Goal: Information Seeking & Learning: Learn about a topic

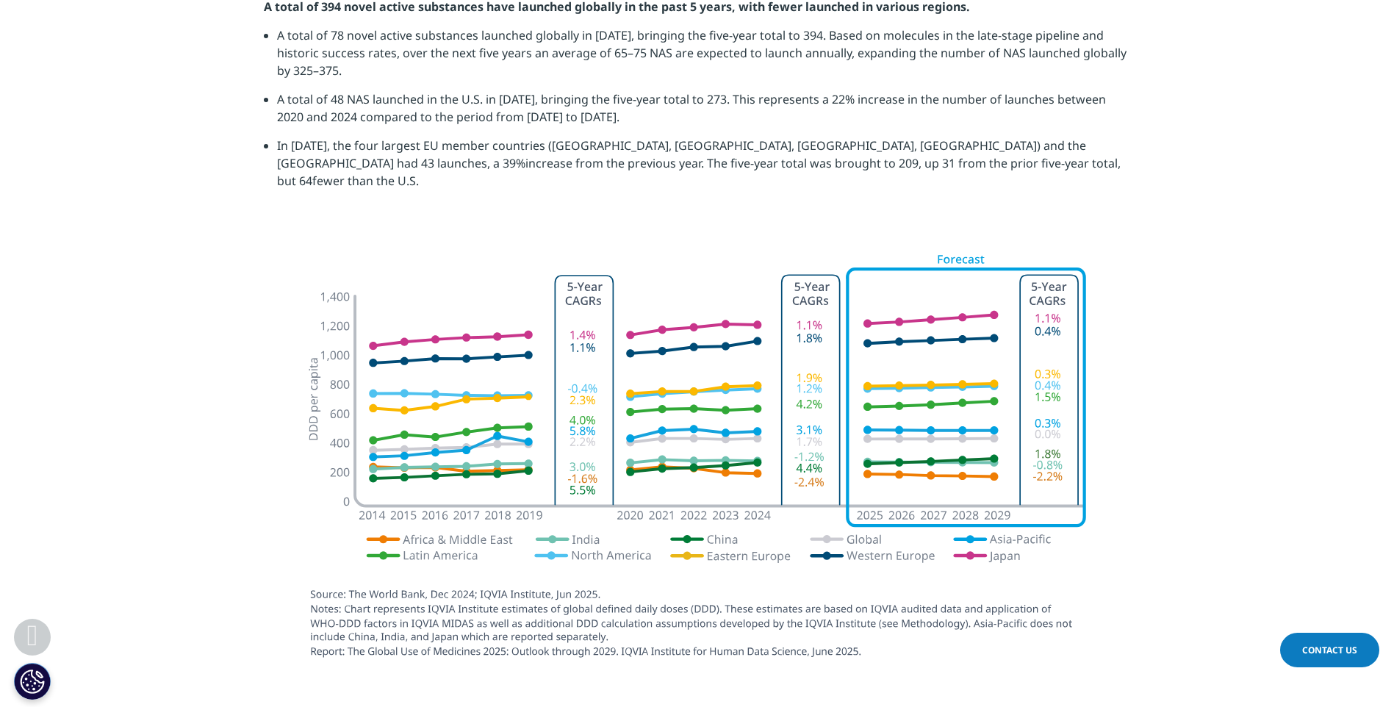
scroll to position [2390, 0]
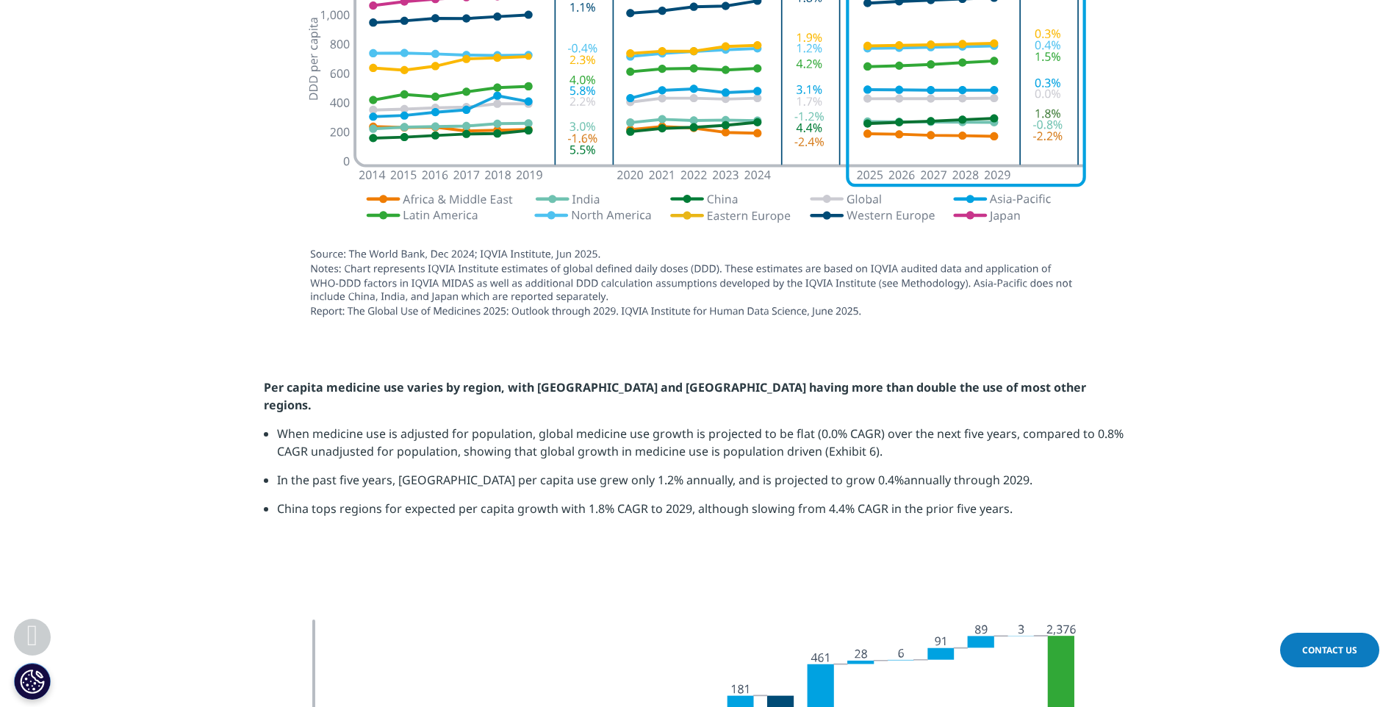
click at [320, 360] on section "Per capita medicine use varies by region, with [GEOGRAPHIC_DATA] and [GEOGRAPHI…" at bounding box center [697, 468] width 1394 height 252
drag, startPoint x: 317, startPoint y: 362, endPoint x: 258, endPoint y: 370, distance: 59.4
click at [256, 372] on section "Per capita medicine use varies by region, with [GEOGRAPHIC_DATA] and [GEOGRAPHI…" at bounding box center [697, 468] width 1394 height 252
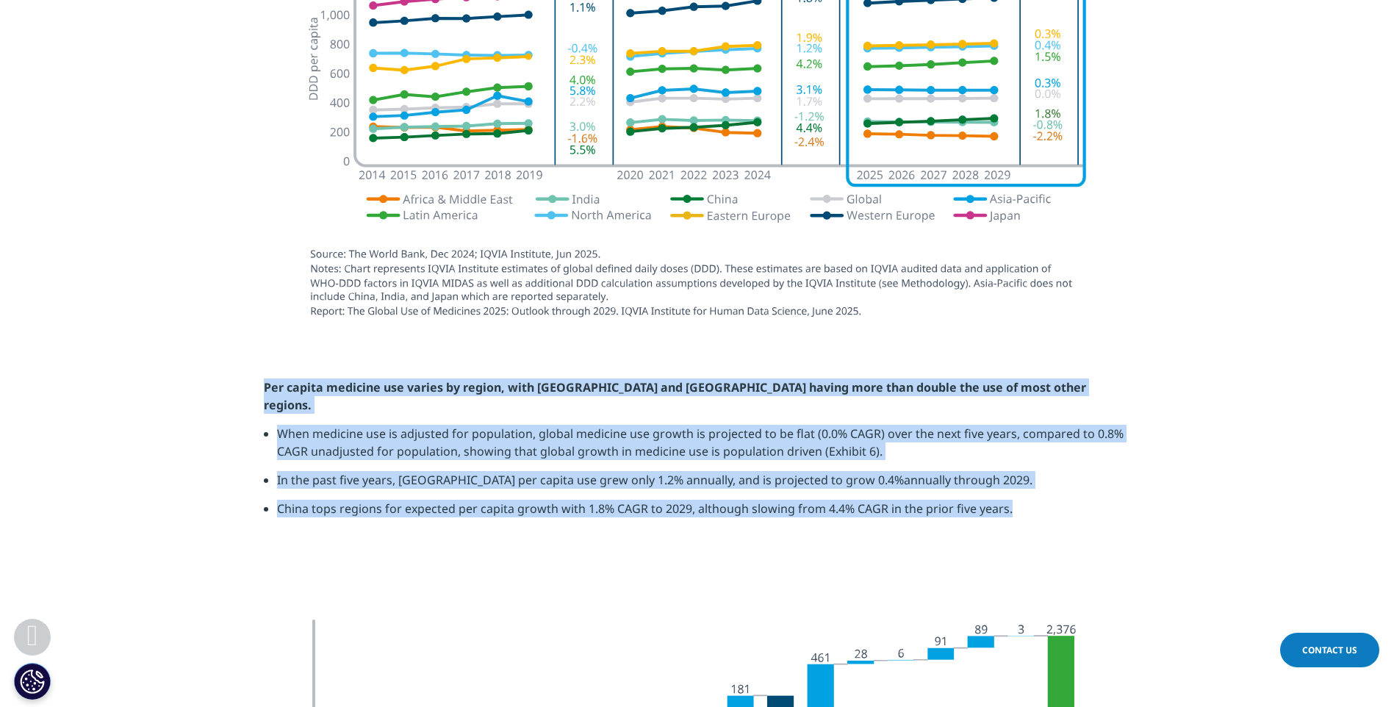
drag, startPoint x: 262, startPoint y: 366, endPoint x: 1172, endPoint y: 467, distance: 915.4
click at [1172, 467] on section "Per capita medicine use varies by region, with [GEOGRAPHIC_DATA] and [GEOGRAPHI…" at bounding box center [697, 468] width 1394 height 252
copy div "Per capita medicine use varies by region, with [GEOGRAPHIC_DATA] and [GEOGRAPHI…"
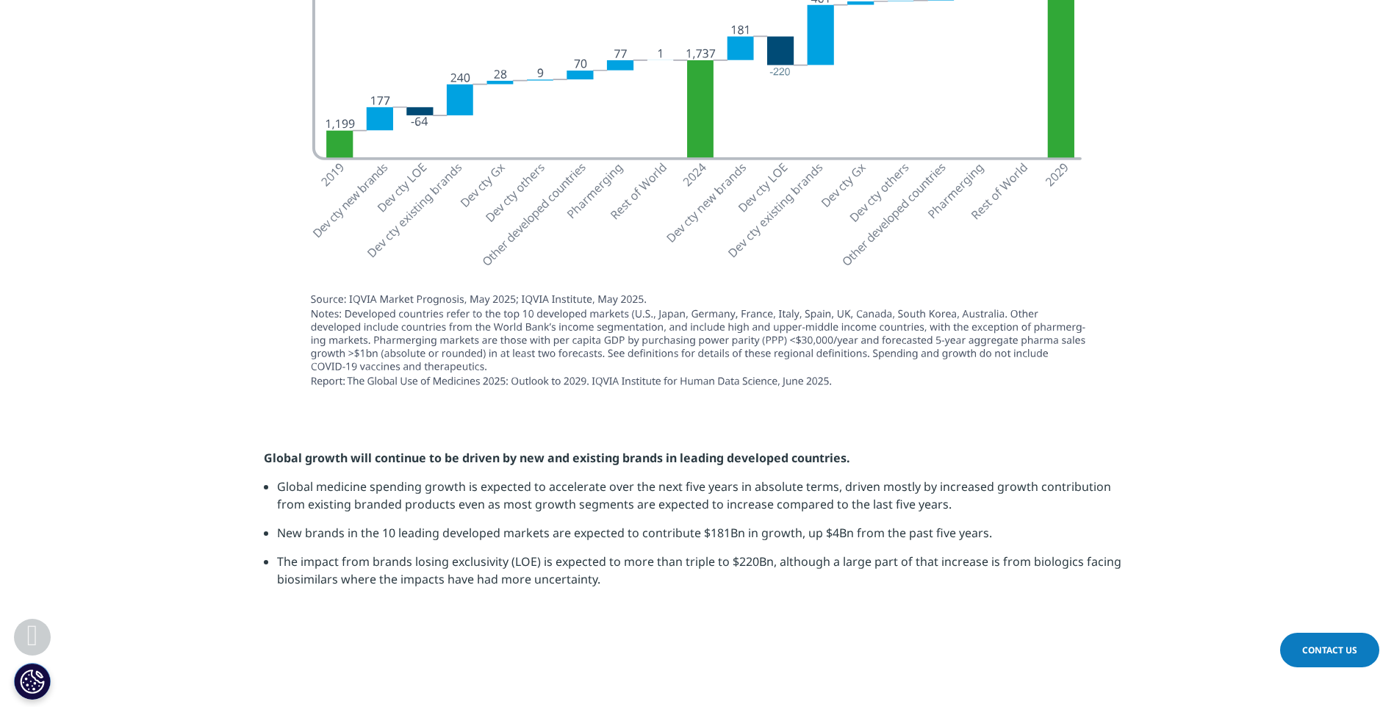
scroll to position [3052, 0]
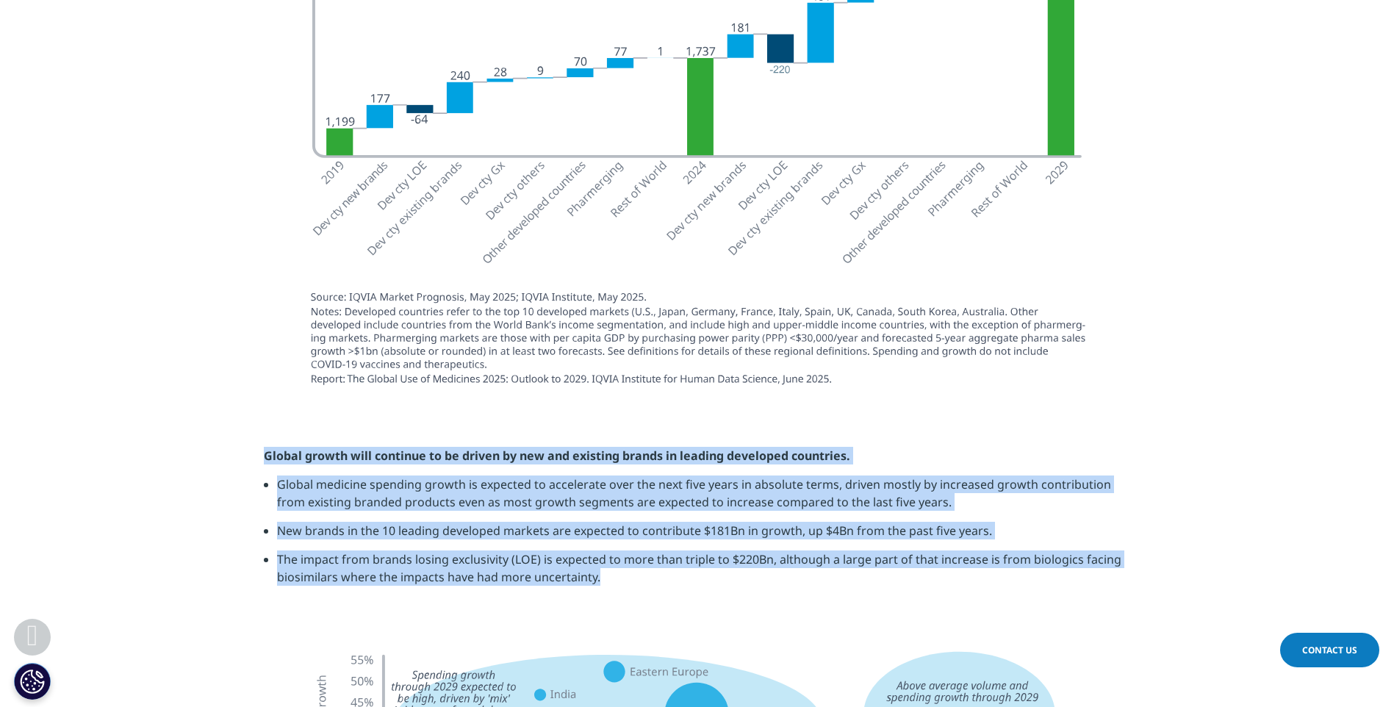
drag, startPoint x: 264, startPoint y: 422, endPoint x: 656, endPoint y: 546, distance: 411.0
click at [656, 546] on div "Global growth will continue to be driven by new and existing brands in leading …" at bounding box center [697, 522] width 867 height 150
copy div "Global growth will continue to be driven by new and existing brands in leading …"
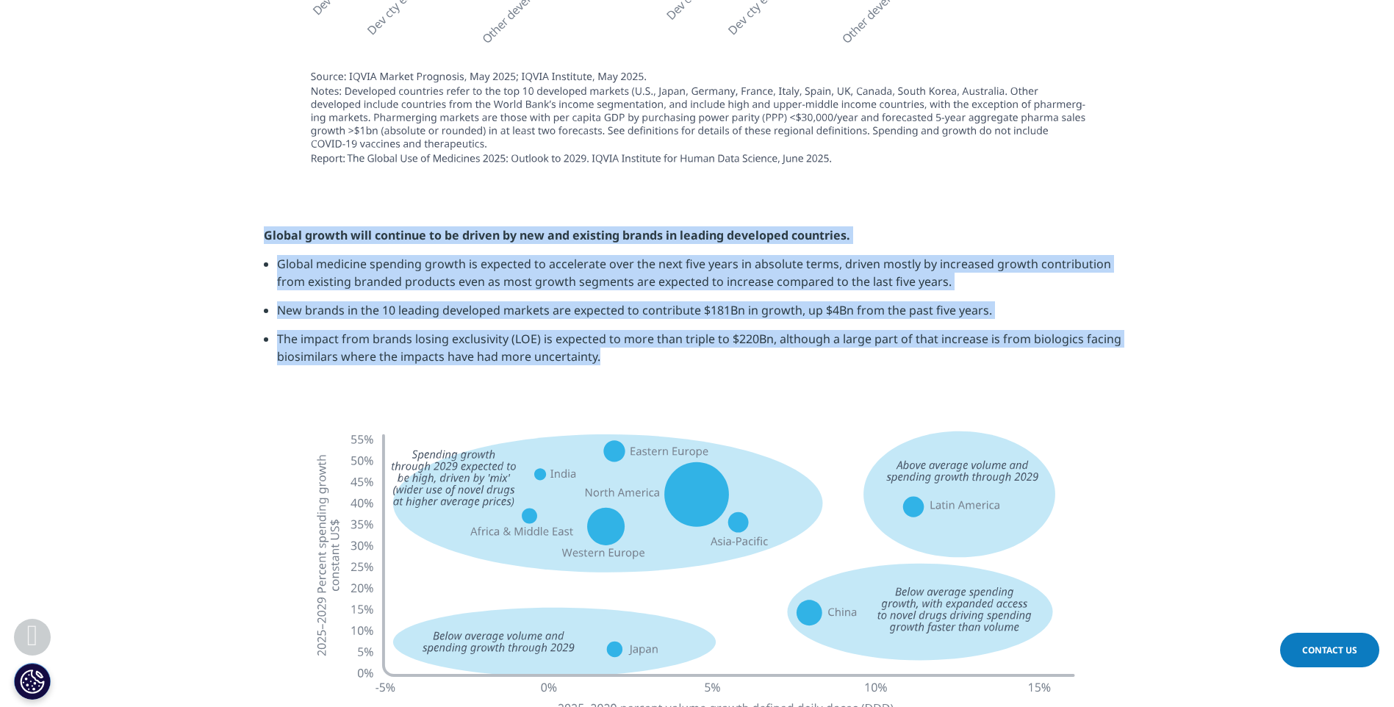
click at [682, 301] on li "New brands in the 10 leading developed markets are expected to contribute $181B…" at bounding box center [704, 315] width 854 height 29
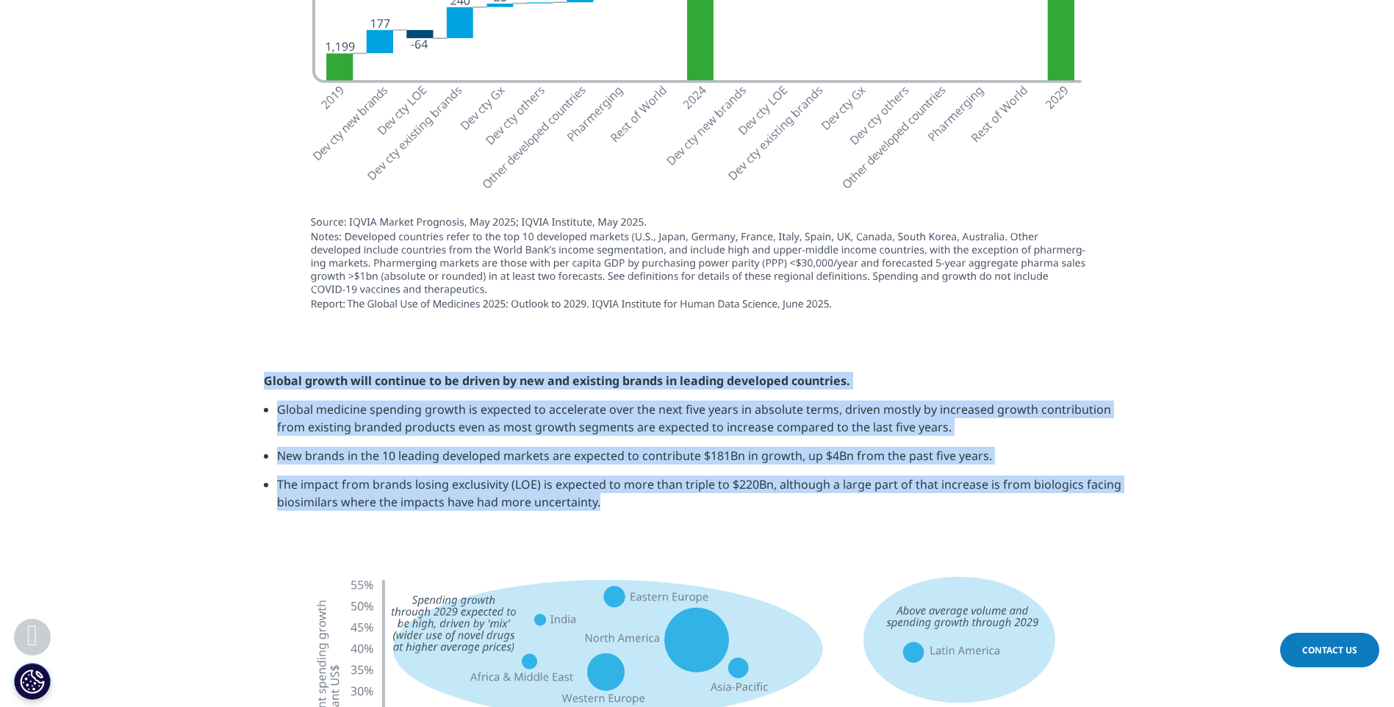
scroll to position [3125, 0]
click at [840, 219] on img at bounding box center [697, 97] width 823 height 476
click at [858, 277] on img at bounding box center [697, 97] width 823 height 476
click at [684, 483] on li "The impact from brands losing exclusivity (LOE) is expected to more than triple…" at bounding box center [704, 500] width 854 height 46
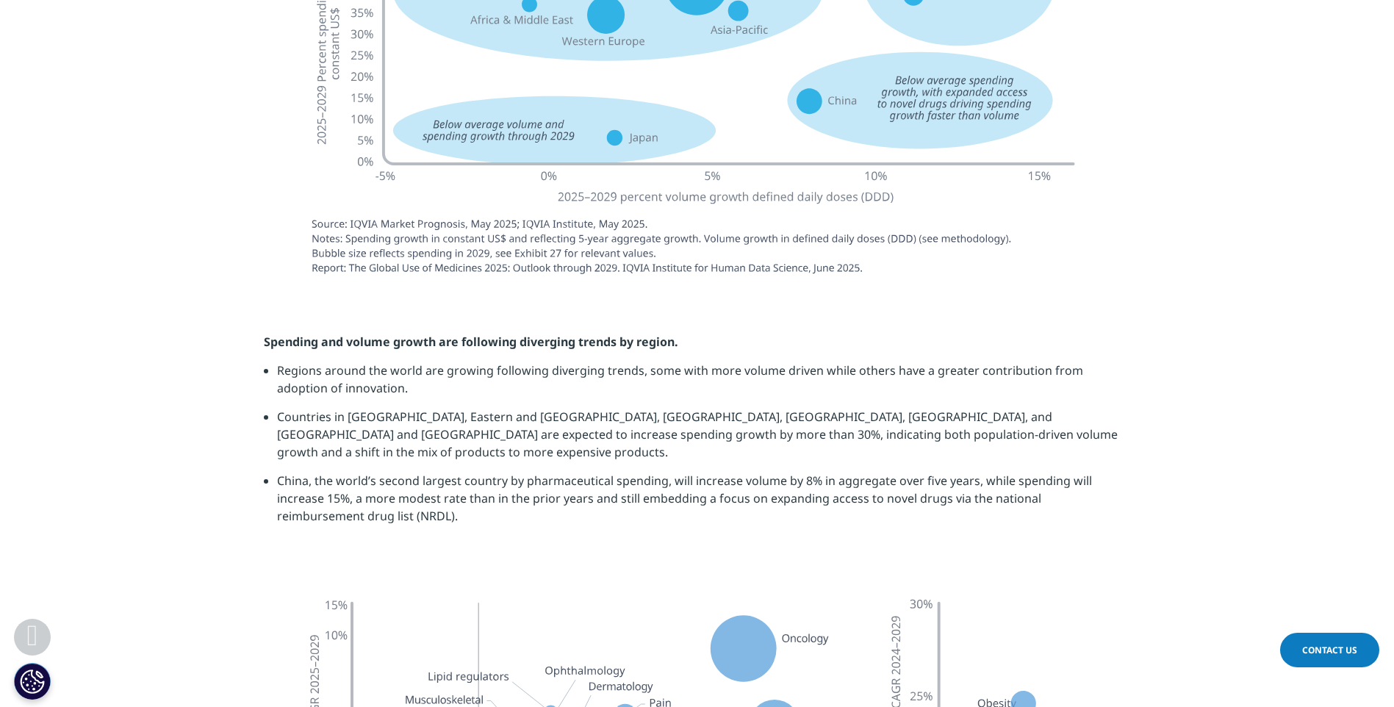
scroll to position [3787, 0]
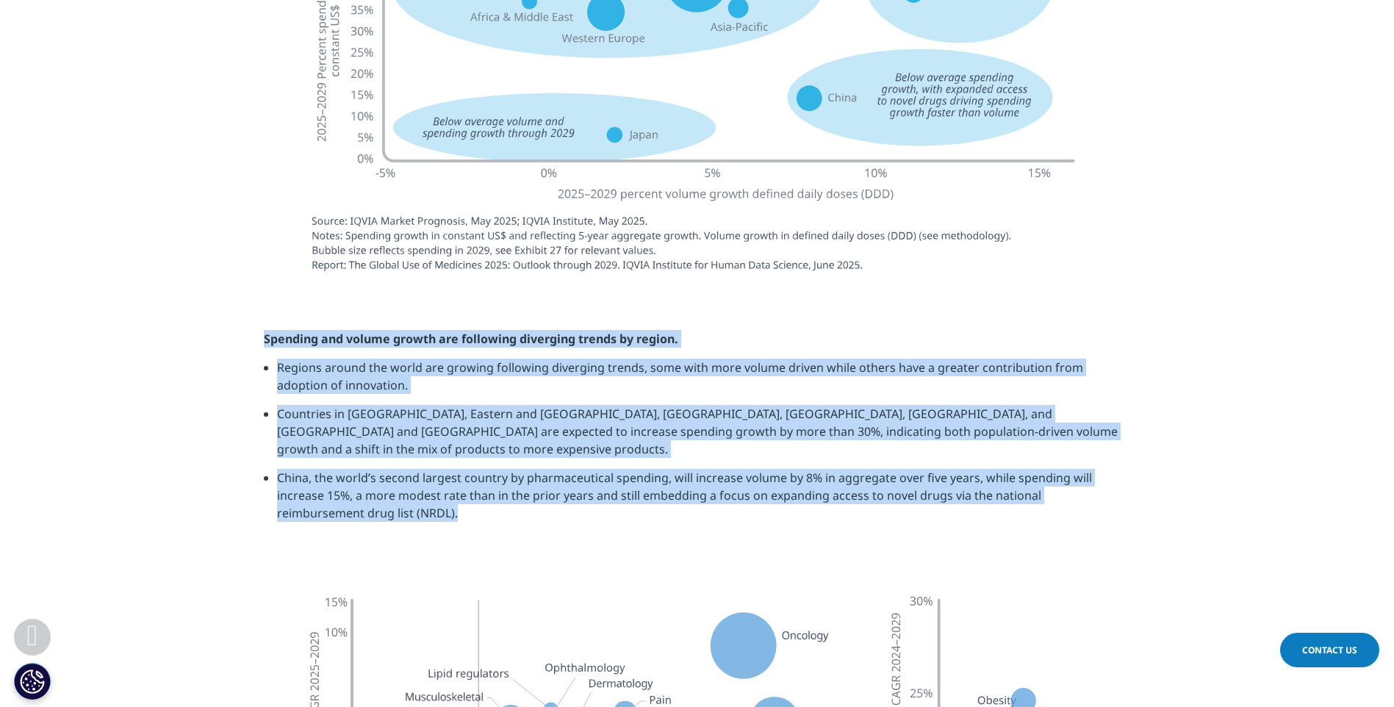
drag, startPoint x: 259, startPoint y: 301, endPoint x: 470, endPoint y: 461, distance: 264.9
click at [470, 461] on section "Spending and volume growth are following diverging trends by region. Regions ar…" at bounding box center [697, 431] width 1394 height 276
copy div "Spending and volume growth are following diverging trends by region. Regions ar…"
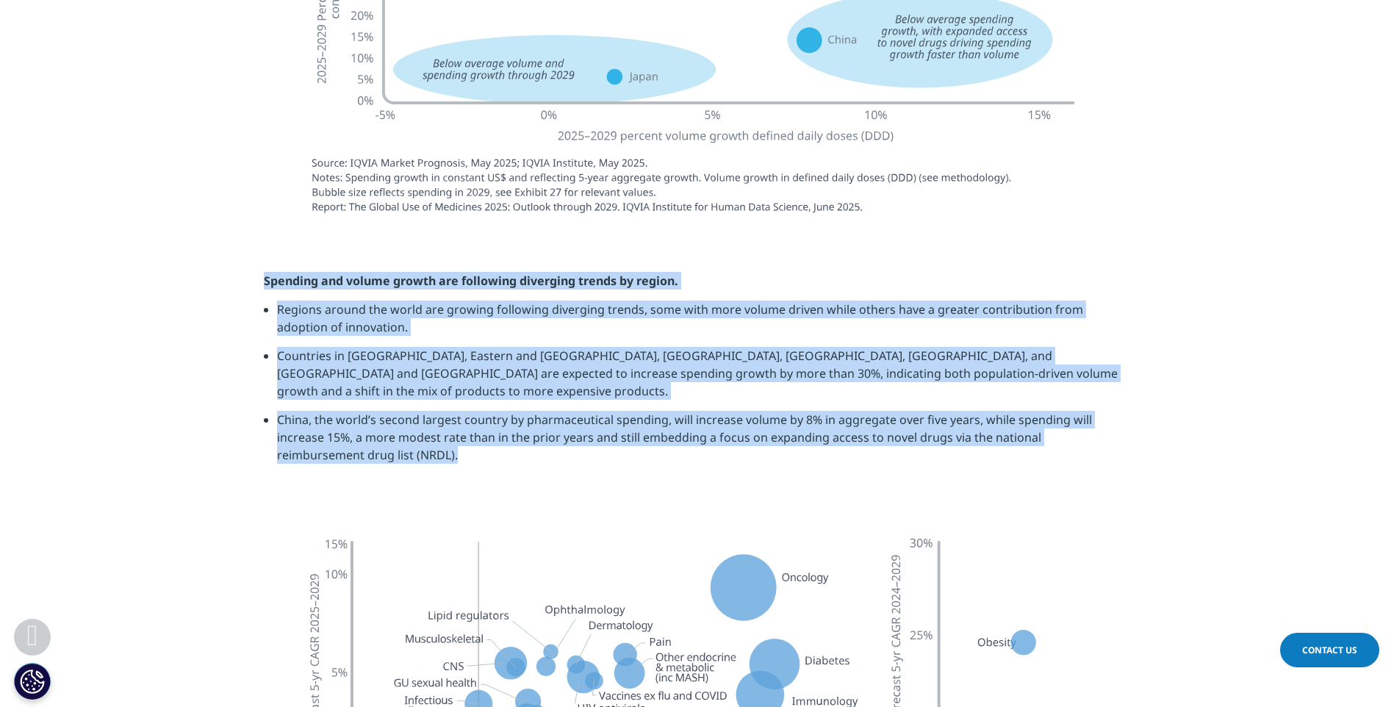
scroll to position [4007, 0]
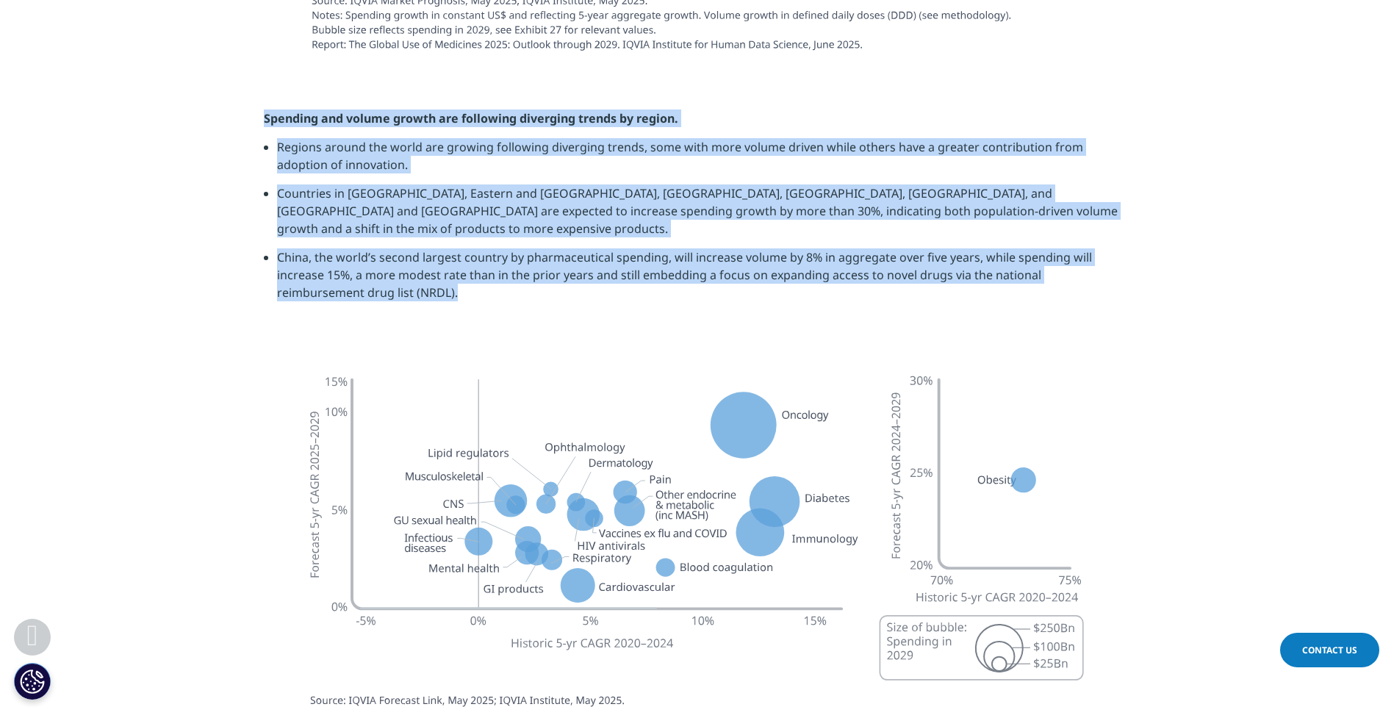
click at [743, 248] on li "China, the world’s second largest country by pharmaceutical spending, will incr…" at bounding box center [704, 280] width 854 height 64
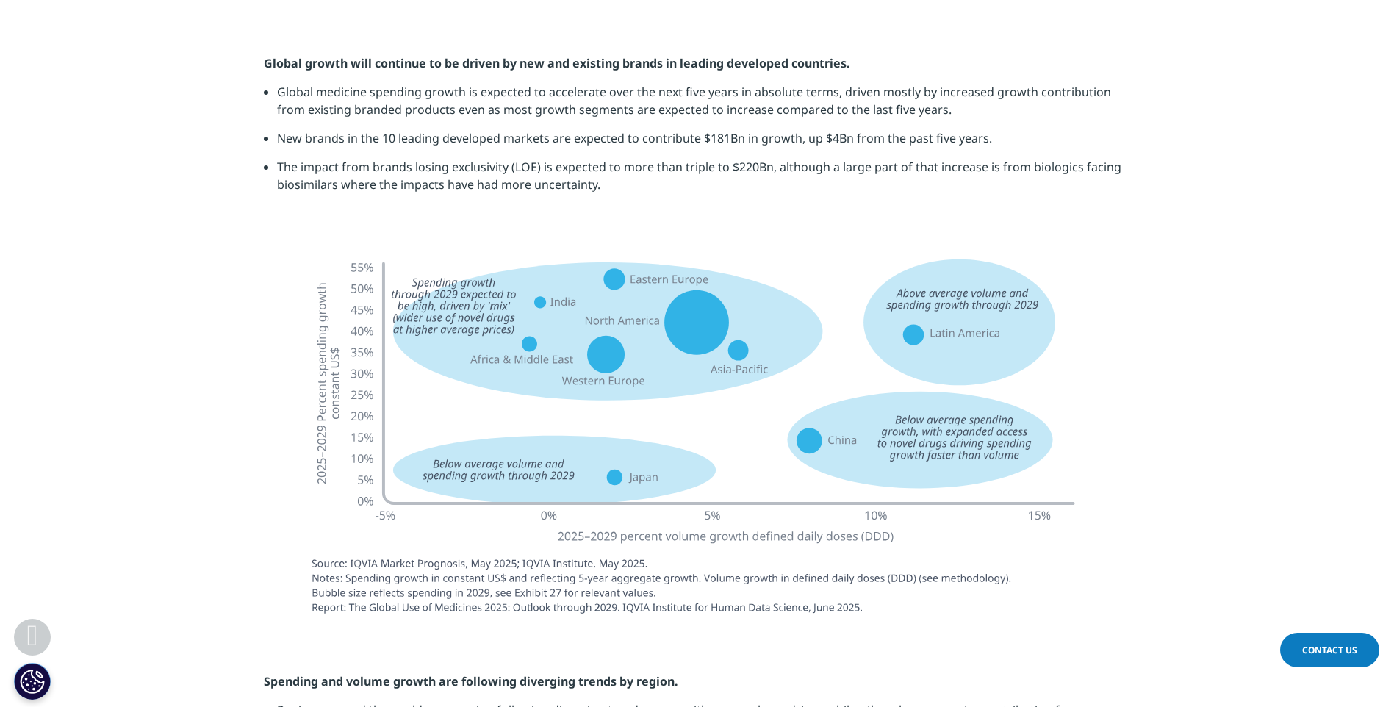
scroll to position [3419, 0]
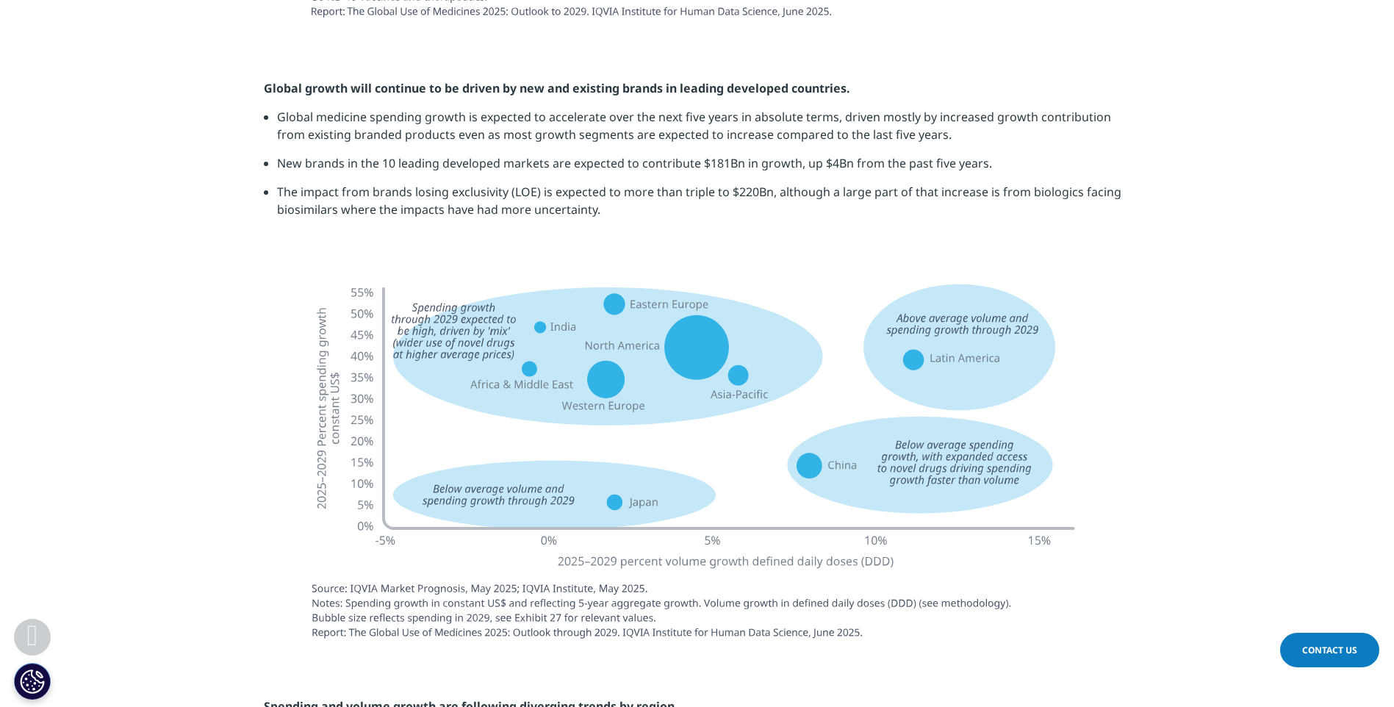
click at [1023, 502] on img at bounding box center [697, 461] width 823 height 391
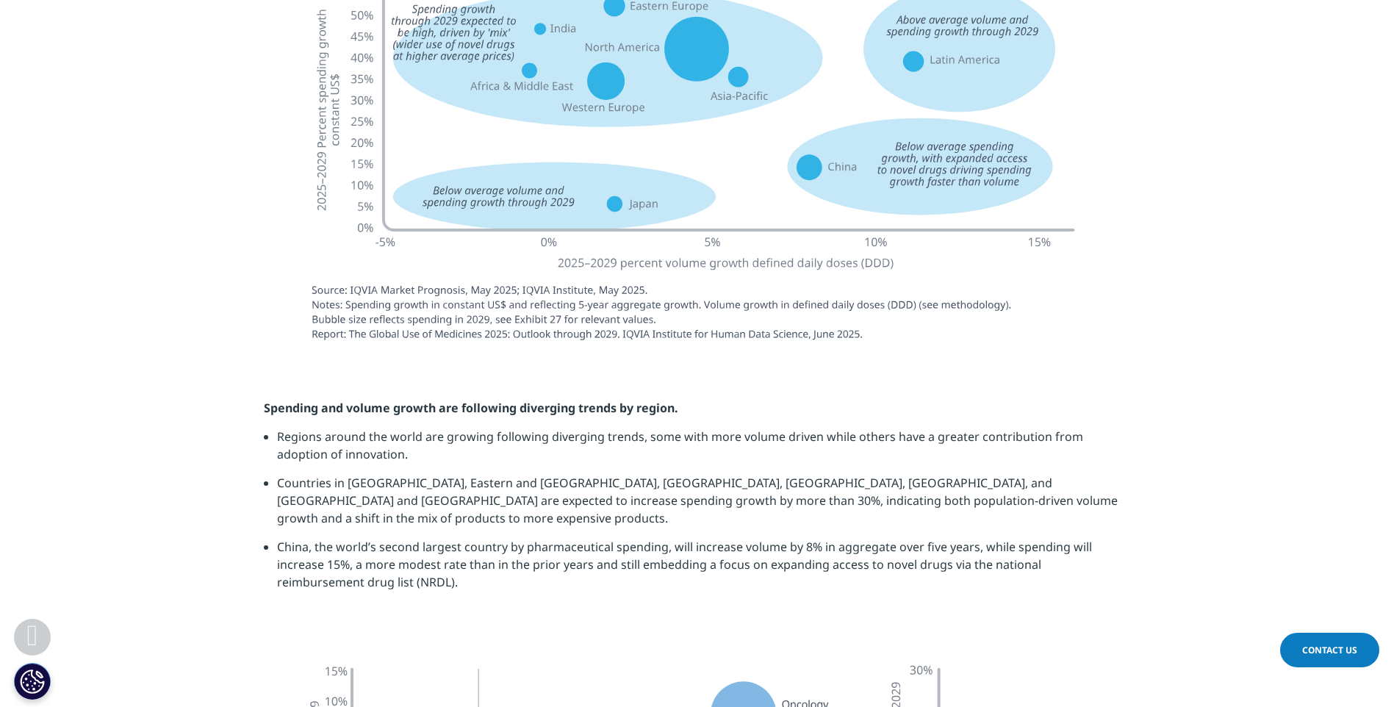
scroll to position [3860, 0]
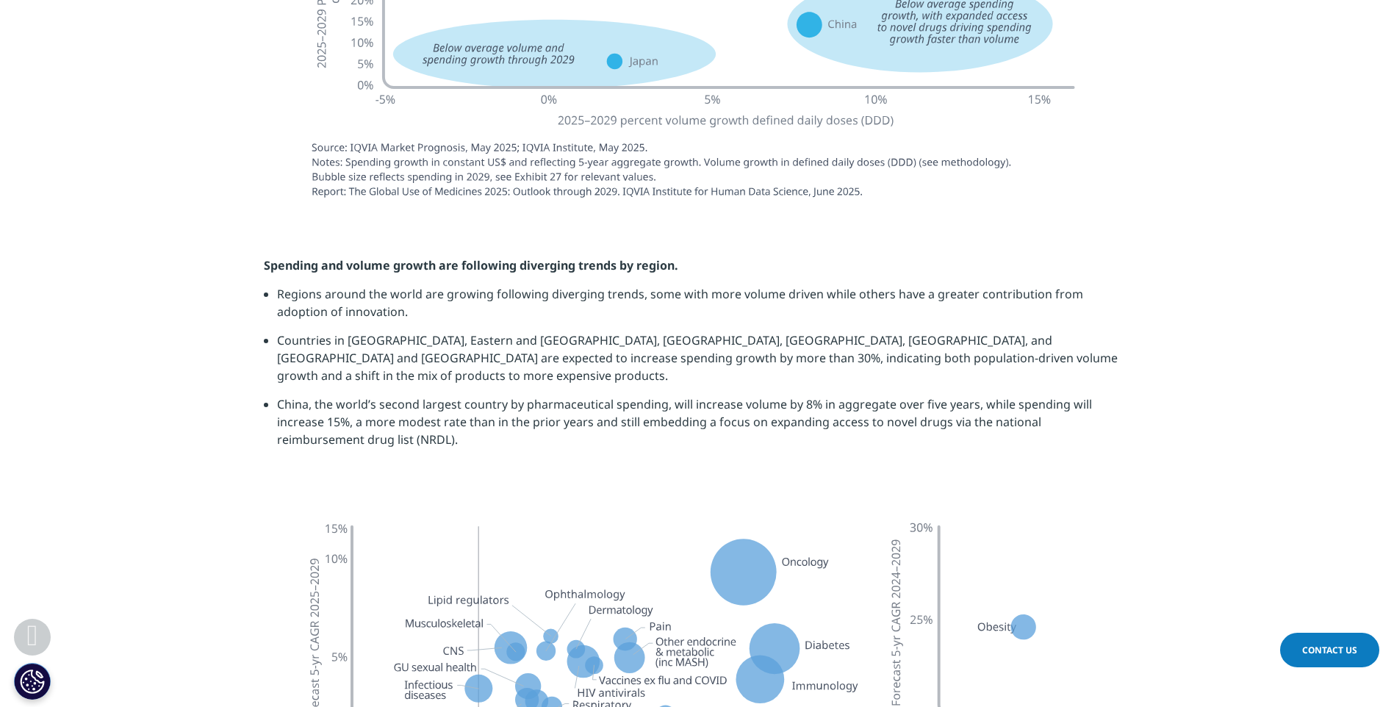
click at [616, 395] on li "China, the world’s second largest country by pharmaceutical spending, will incr…" at bounding box center [704, 427] width 854 height 64
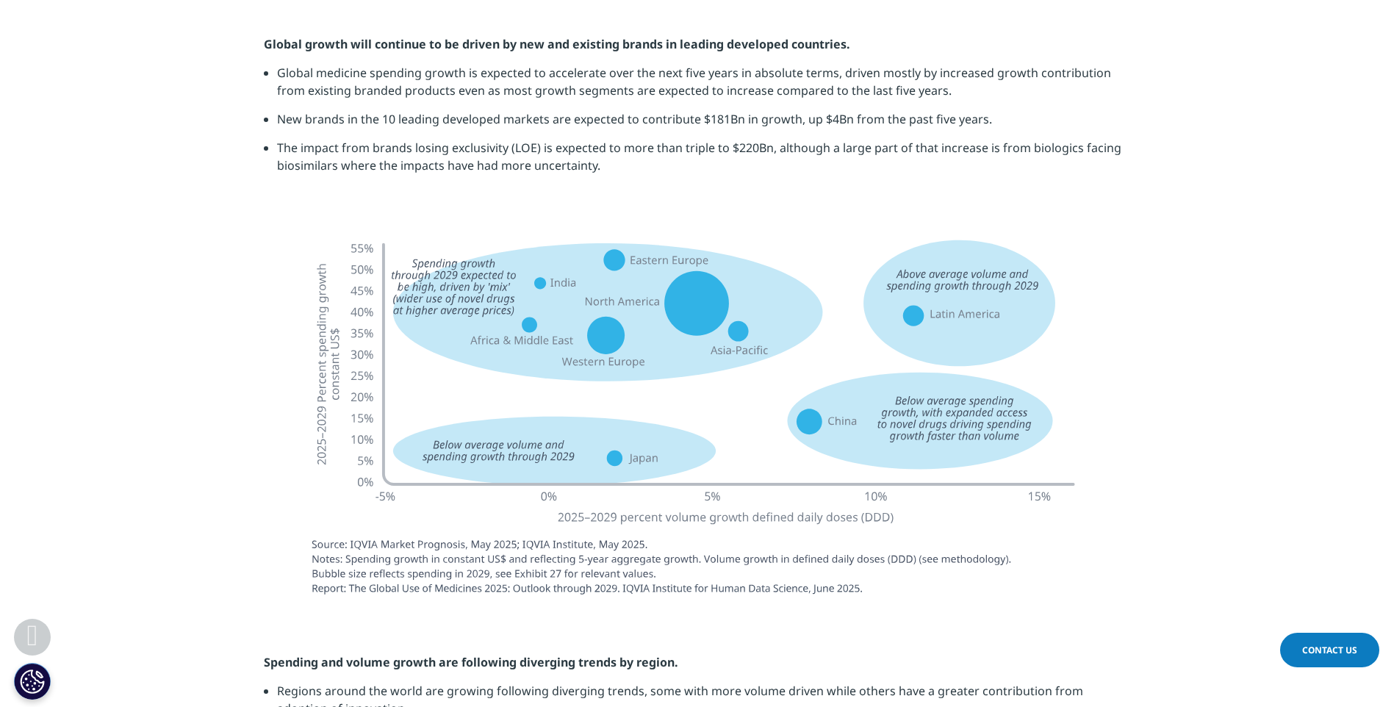
scroll to position [3433, 0]
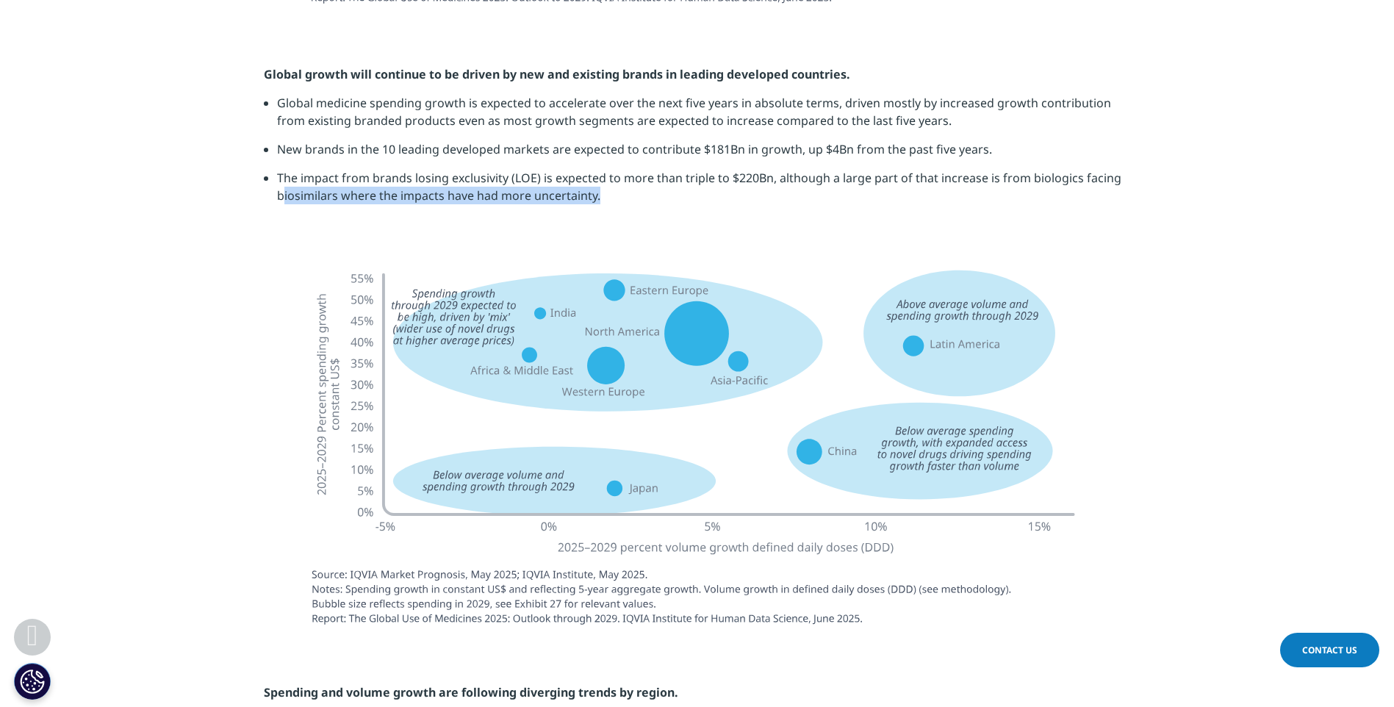
drag, startPoint x: 281, startPoint y: 213, endPoint x: 606, endPoint y: 349, distance: 352.2
click at [606, 349] on div "Clear Search Loading Choose a Region Contact Us" at bounding box center [697, 74] width 1394 height 7015
drag, startPoint x: 285, startPoint y: 226, endPoint x: 500, endPoint y: 301, distance: 227.1
click at [500, 301] on div "Clear Search Loading Choose a Region Contact Us" at bounding box center [697, 74] width 1394 height 7015
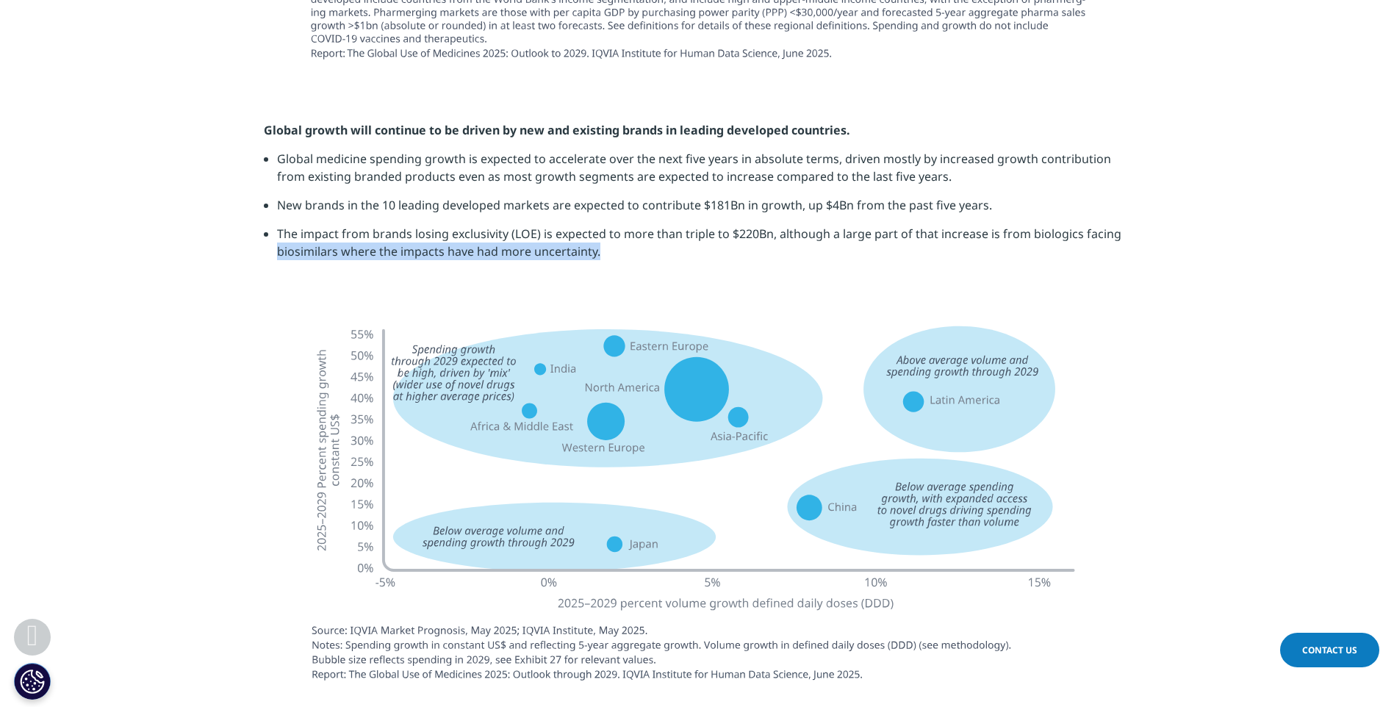
scroll to position [3360, 0]
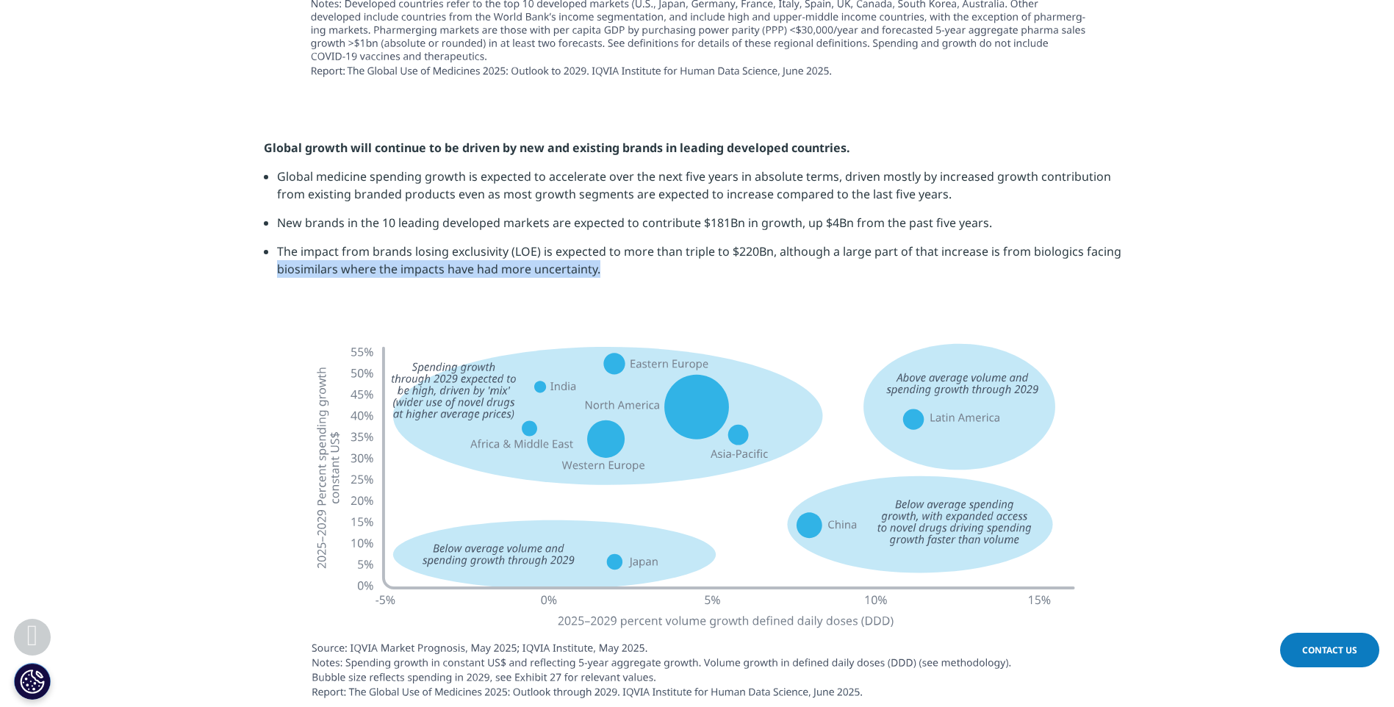
click at [625, 595] on img at bounding box center [697, 521] width 823 height 391
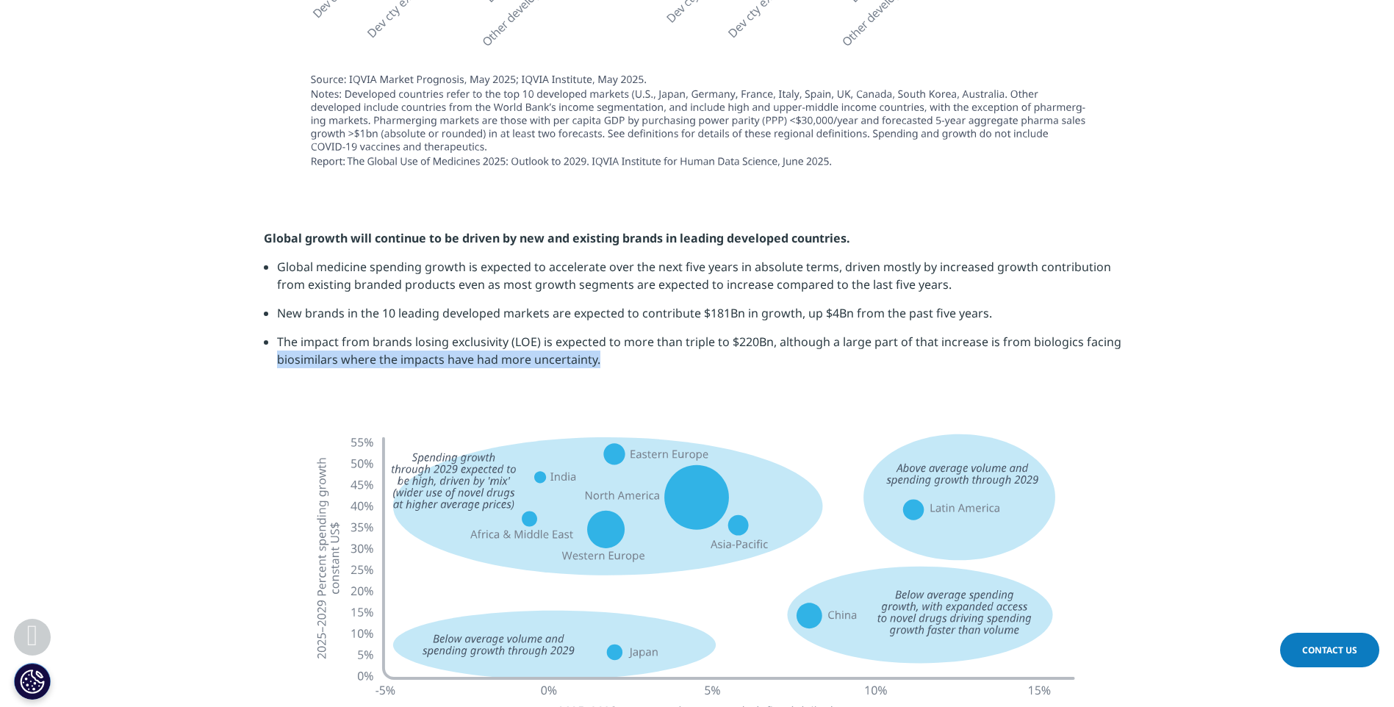
scroll to position [3276, 0]
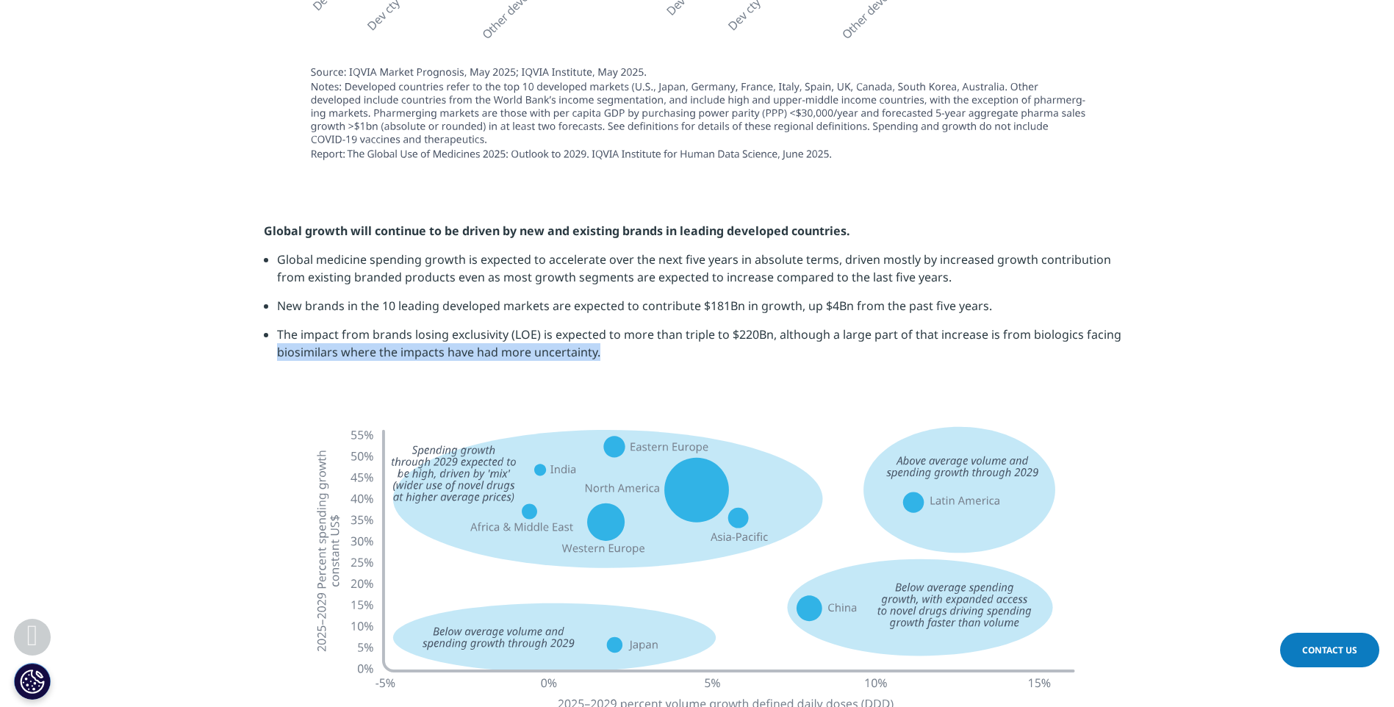
click at [594, 326] on li "The impact from brands losing exclusivity (LOE) is expected to more than triple…" at bounding box center [704, 349] width 854 height 46
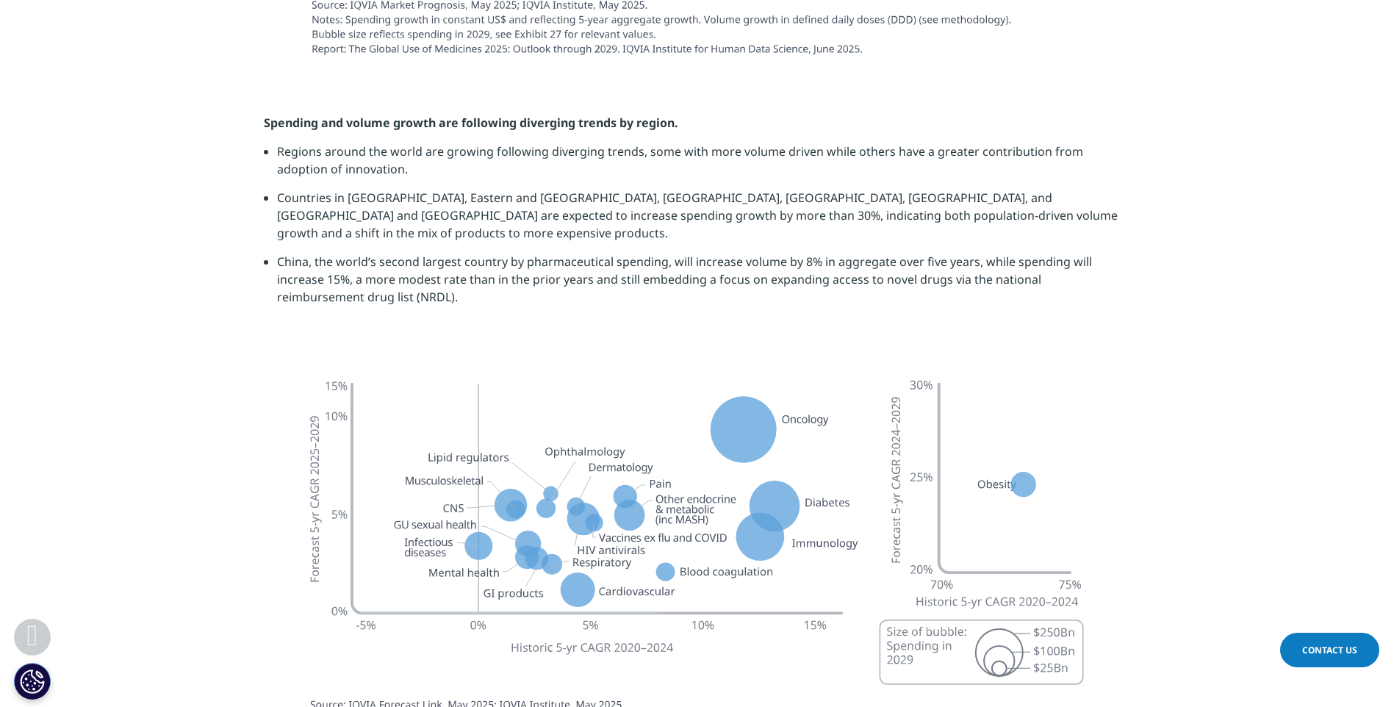
scroll to position [4040, 0]
